Goal: Task Accomplishment & Management: Use online tool/utility

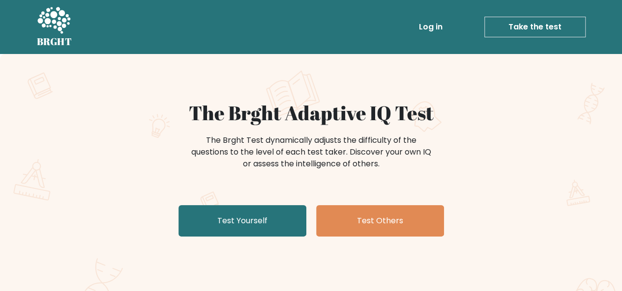
drag, startPoint x: 41, startPoint y: 169, endPoint x: 378, endPoint y: 83, distance: 347.7
click at [41, 169] on div "The Brght Adaptive IQ Test The Brght Test dynamically adjusts the difficulty of…" at bounding box center [311, 206] width 622 height 304
click at [542, 31] on link "Take the test" at bounding box center [534, 27] width 101 height 21
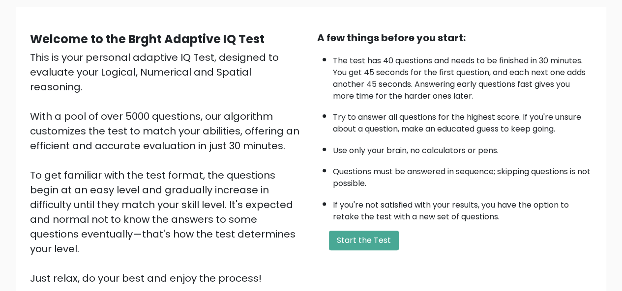
scroll to position [49, 0]
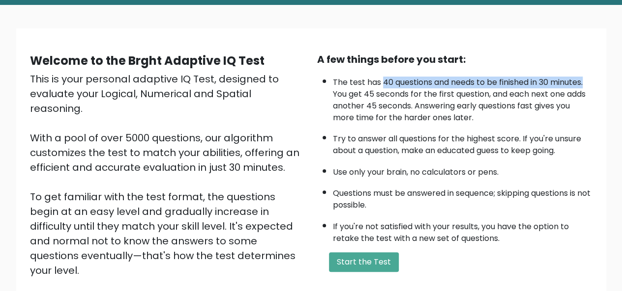
drag, startPoint x: 381, startPoint y: 83, endPoint x: 597, endPoint y: 83, distance: 215.2
click at [597, 83] on div "A few things before you start: The test has 40 questions and needs to be finish…" at bounding box center [454, 180] width 287 height 256
copy li "40 questions and needs to be finished in 30 minutes."
